Goal: Task Accomplishment & Management: Use online tool/utility

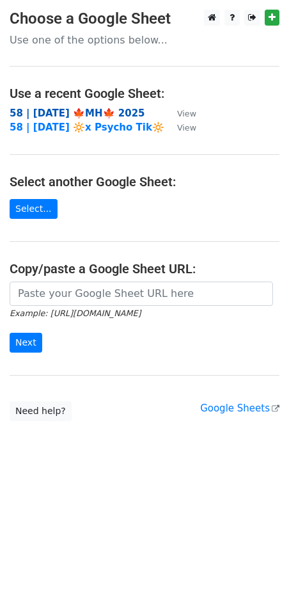
click at [103, 116] on strong "58 | OCT 2 🍁MH🍁 2025" at bounding box center [78, 114] width 136 height 12
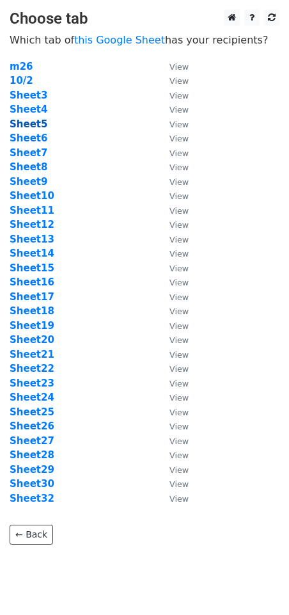
click at [42, 124] on strong "Sheet5" at bounding box center [29, 124] width 38 height 12
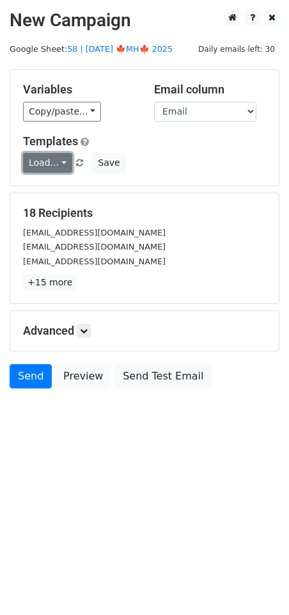
click at [44, 159] on link "Load..." at bounding box center [47, 163] width 49 height 20
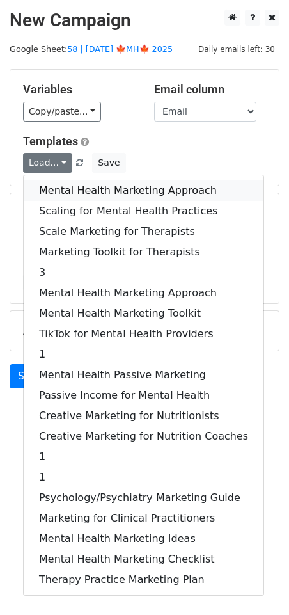
click at [74, 182] on link "Mental Health Marketing Approach" at bounding box center [144, 191] width 240 height 20
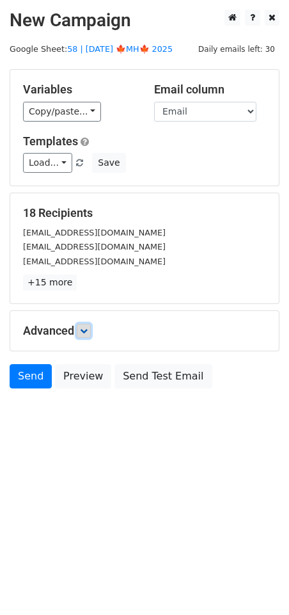
click at [83, 330] on icon at bounding box center [84, 331] width 8 height 8
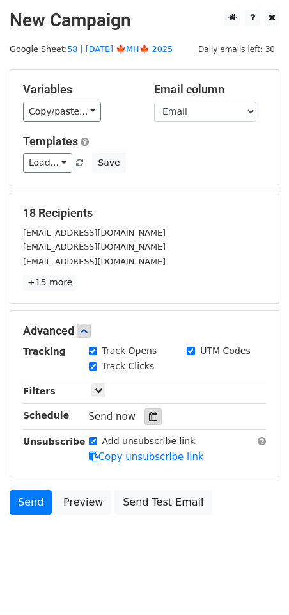
click at [149, 413] on icon at bounding box center [153, 416] width 8 height 9
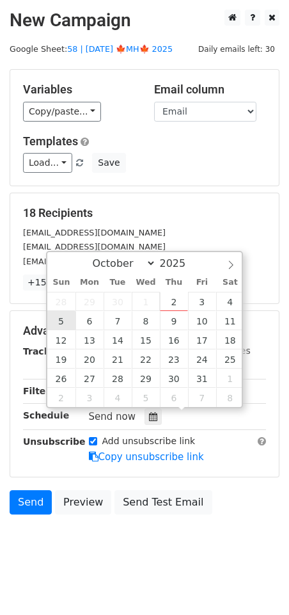
type input "2025-10-05 12:00"
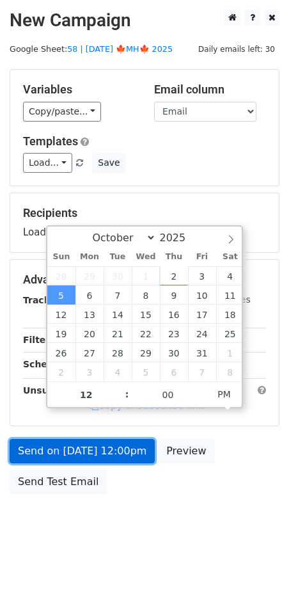
click at [79, 446] on link "Send on Oct 5 at 12:00pm" at bounding box center [82, 451] width 145 height 24
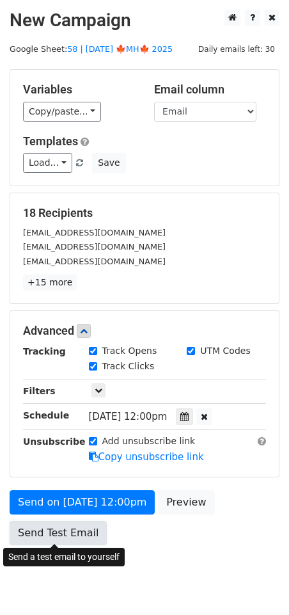
click at [67, 531] on link "Send Test Email" at bounding box center [58, 533] width 97 height 24
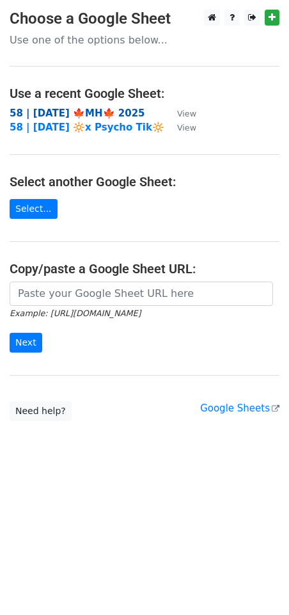
click at [78, 109] on strong "58 | [DATE] 🍁MH🍁 2025" at bounding box center [78, 114] width 136 height 12
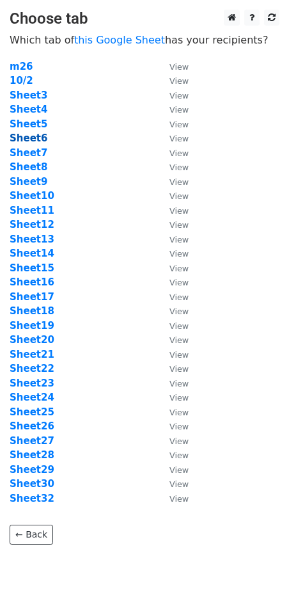
click at [31, 138] on strong "Sheet6" at bounding box center [29, 138] width 38 height 12
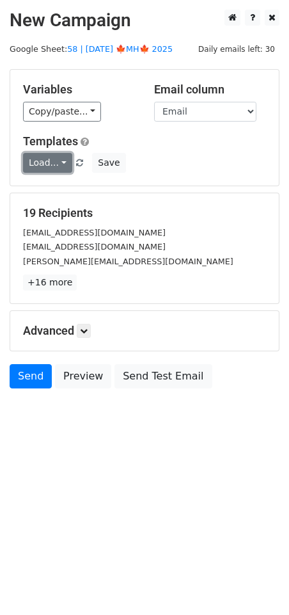
click at [45, 159] on link "Load..." at bounding box center [47, 163] width 49 height 20
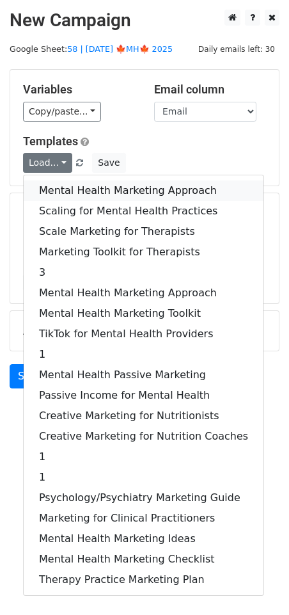
click at [73, 188] on link "Mental Health Marketing Approach" at bounding box center [144, 191] width 240 height 20
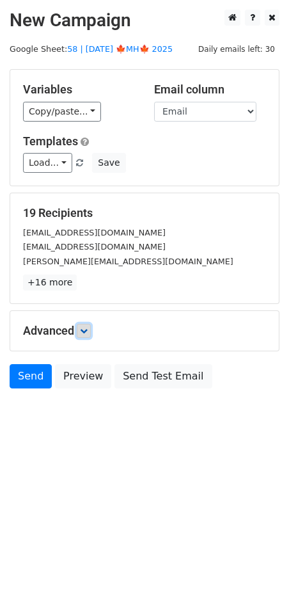
click at [90, 327] on link at bounding box center [84, 331] width 14 height 14
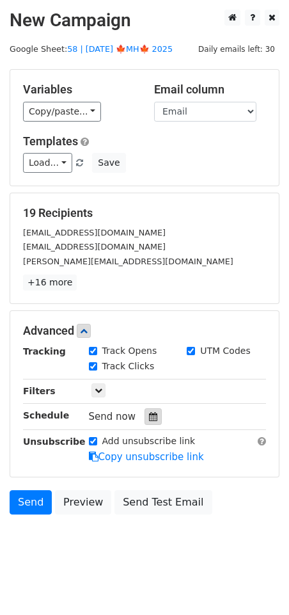
click at [150, 422] on div at bounding box center [153, 416] width 17 height 17
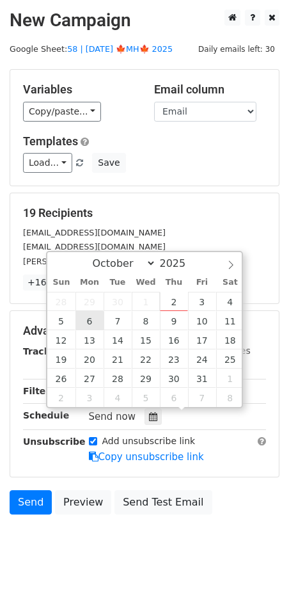
type input "[DATE] 12:00"
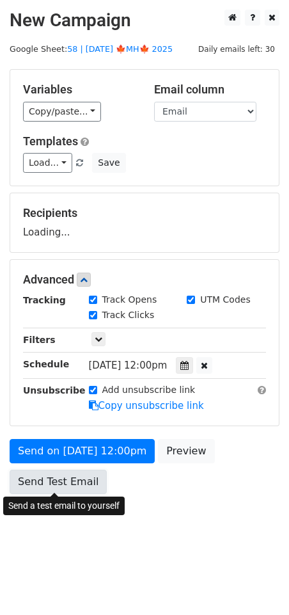
click at [69, 479] on link "Send Test Email" at bounding box center [58, 482] width 97 height 24
